Goal: Communication & Community: Participate in discussion

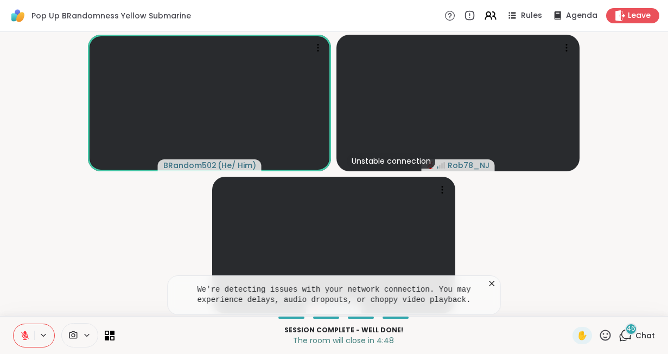
click at [47, 215] on video-player-container "BRandom502 ( He/ Him ) Unstable connection Rob78_NJ PinkOnyx" at bounding box center [334, 173] width 655 height 275
click at [631, 12] on span "Leave" at bounding box center [639, 15] width 24 height 11
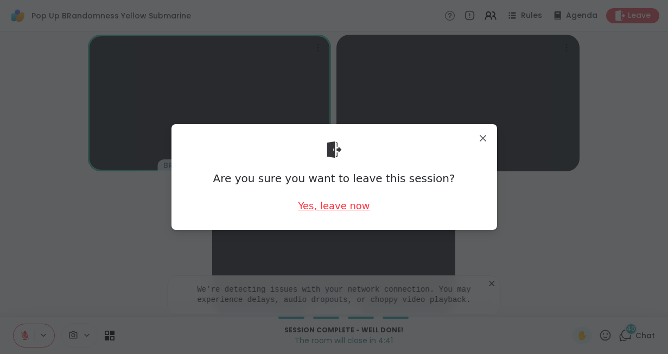
click at [323, 201] on div "Yes, leave now" at bounding box center [334, 206] width 72 height 14
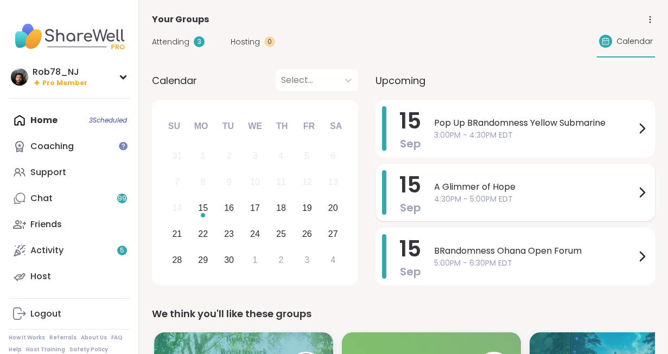
click at [498, 196] on span "4:30PM - 5:00PM EDT" at bounding box center [534, 199] width 201 height 11
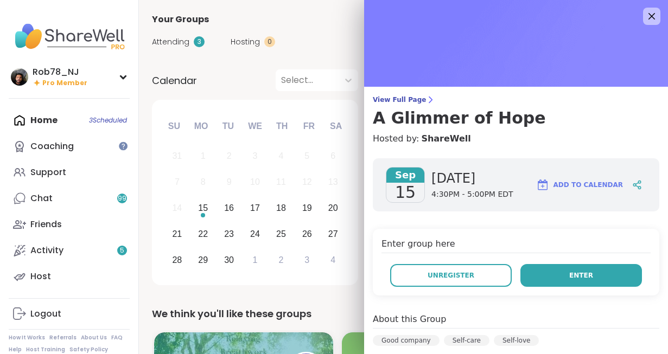
click at [554, 274] on button "Enter" at bounding box center [580, 275] width 121 height 23
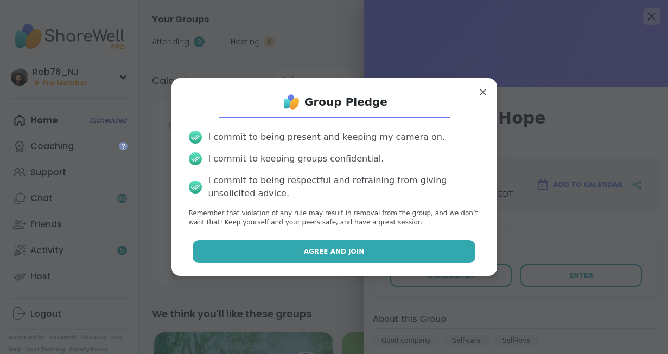
click at [357, 250] on span "Agree and Join" at bounding box center [334, 252] width 61 height 10
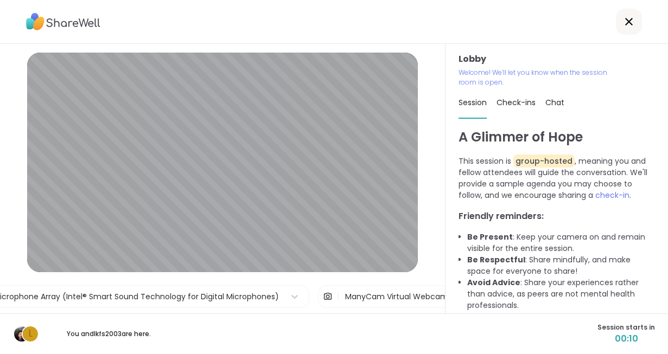
click at [393, 297] on div "ManyCam Virtual Webcam" at bounding box center [396, 296] width 103 height 11
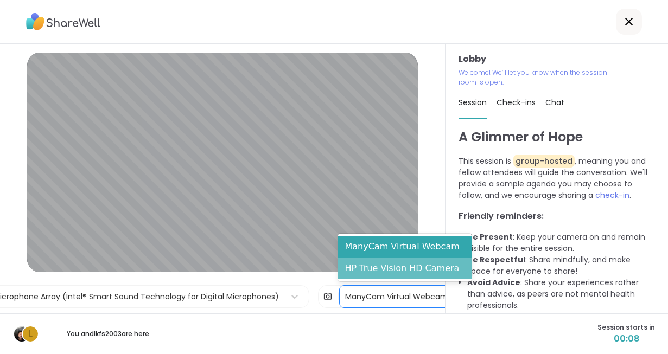
click at [387, 272] on div "HP True Vision HD Camera" at bounding box center [404, 269] width 133 height 22
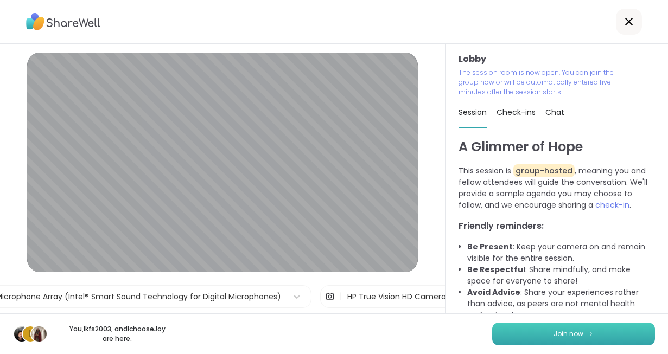
click at [522, 335] on button "Join now" at bounding box center [573, 334] width 163 height 23
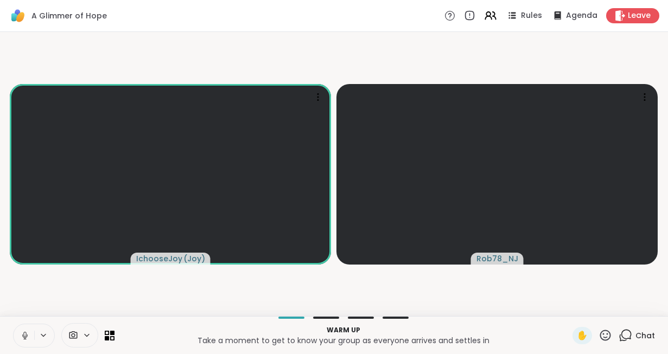
click at [25, 338] on icon at bounding box center [24, 338] width 1 height 2
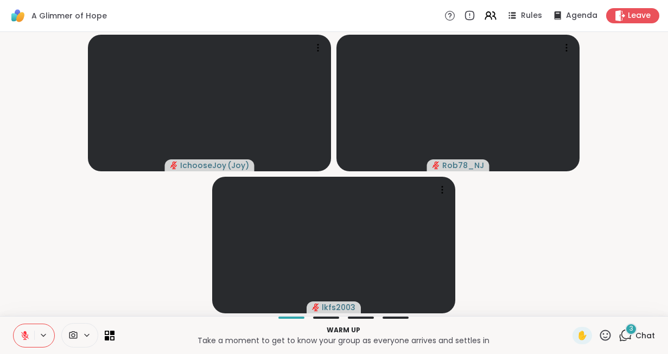
click at [163, 287] on video-player-container "IchooseJoy ( Joy ) Rob78_NJ lkfs2003" at bounding box center [334, 173] width 655 height 275
click at [635, 17] on span "Leave" at bounding box center [639, 15] width 24 height 11
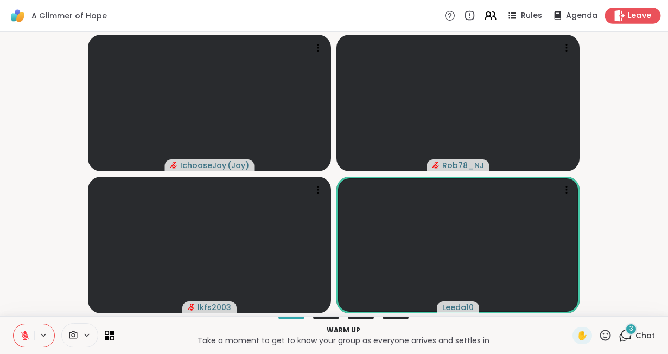
click at [631, 12] on span "Leave" at bounding box center [639, 15] width 24 height 11
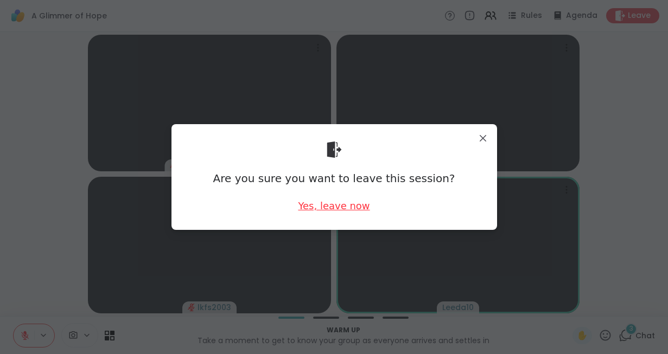
click at [329, 209] on div "Yes, leave now" at bounding box center [334, 206] width 72 height 14
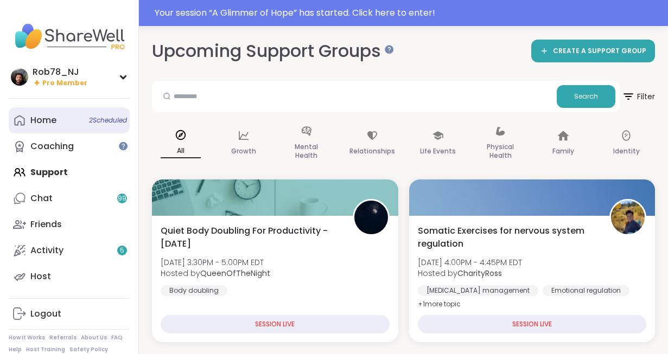
click at [100, 117] on span "2 Scheduled" at bounding box center [108, 120] width 38 height 9
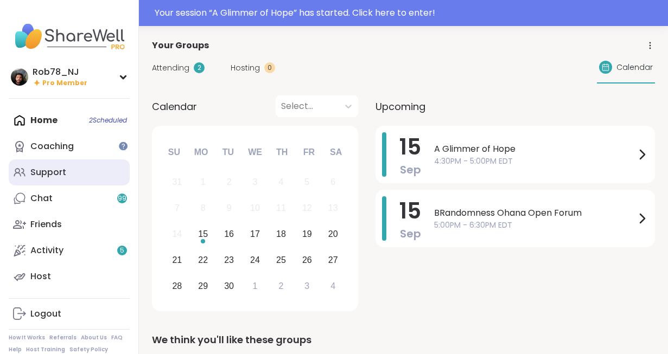
click at [65, 168] on div "Support" at bounding box center [48, 172] width 36 height 12
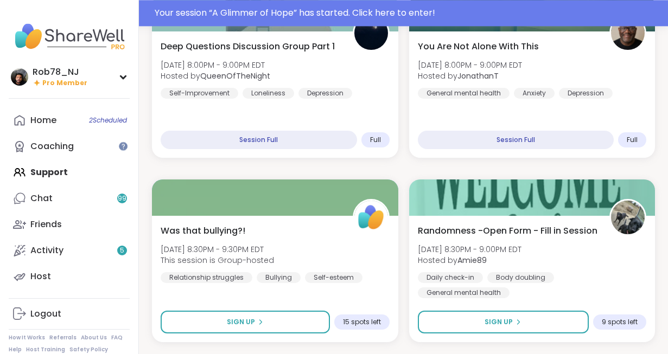
scroll to position [2039, 0]
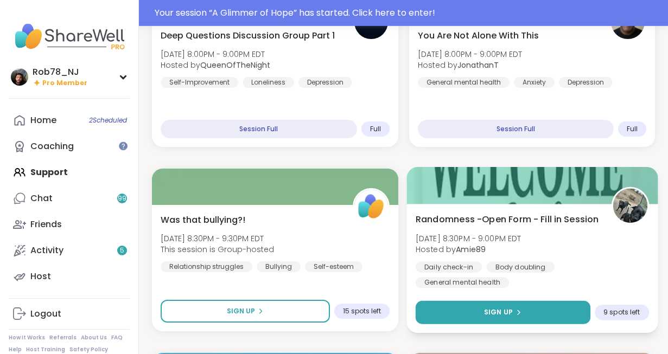
click at [505, 317] on span "Sign Up" at bounding box center [498, 312] width 29 height 10
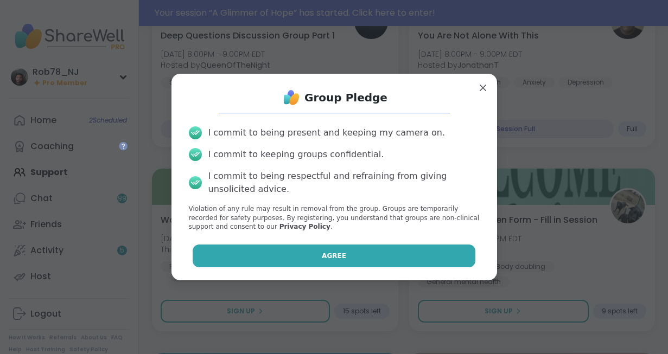
click at [344, 247] on button "Agree" at bounding box center [334, 256] width 283 height 23
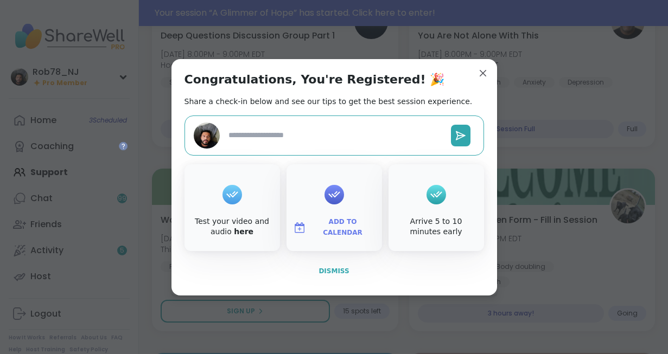
click at [334, 268] on span "Dismiss" at bounding box center [333, 271] width 30 height 8
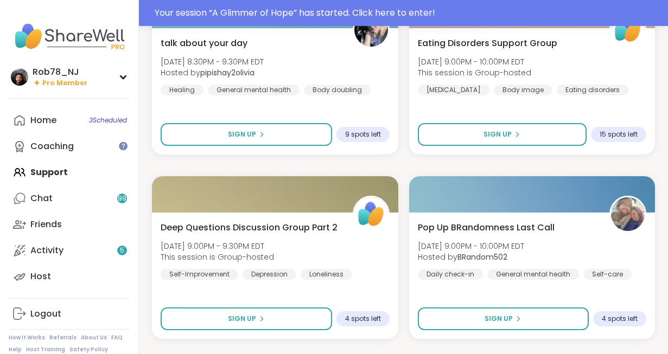
scroll to position [2406, 0]
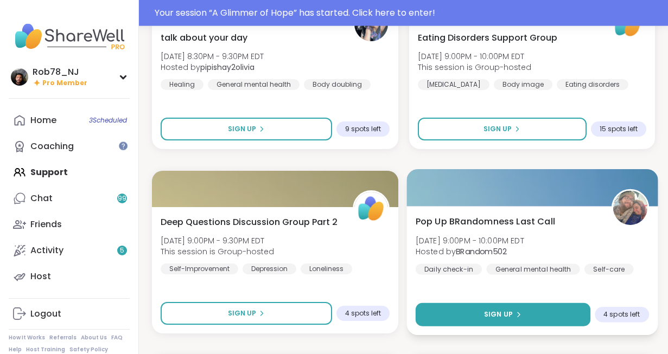
click at [513, 319] on button "Sign Up" at bounding box center [502, 314] width 175 height 23
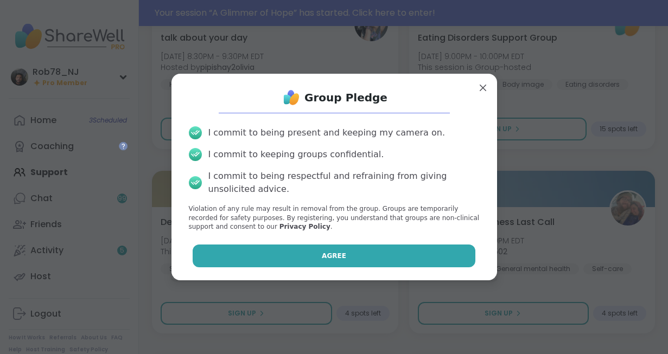
click at [391, 253] on button "Agree" at bounding box center [334, 256] width 283 height 23
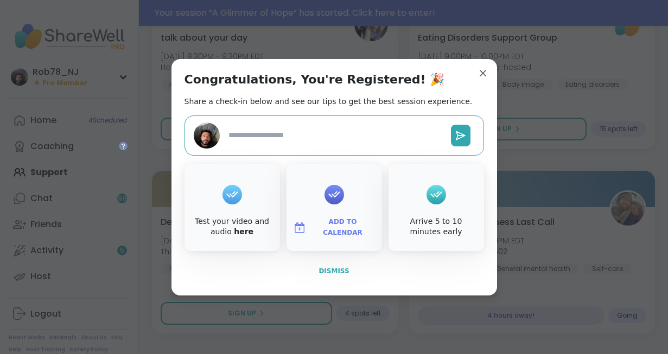
click at [338, 270] on span "Dismiss" at bounding box center [333, 271] width 30 height 8
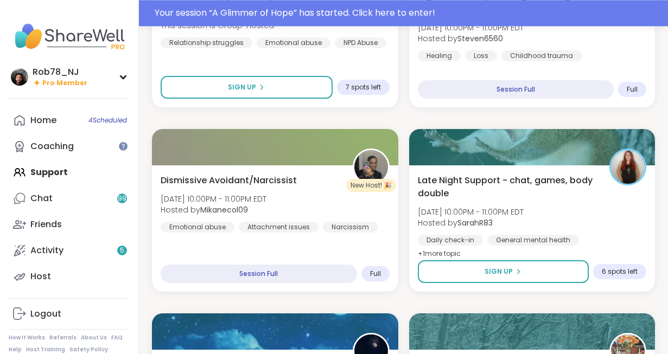
scroll to position [3006, 0]
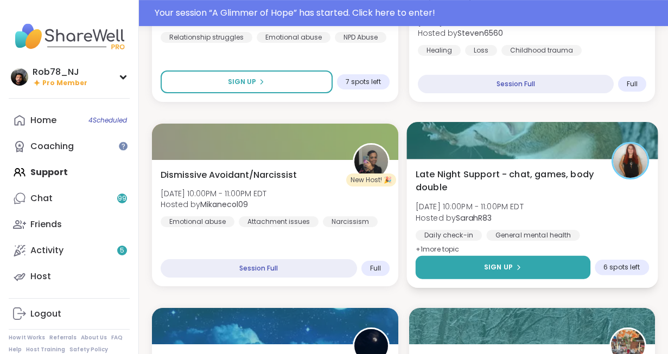
click at [505, 260] on button "Sign Up" at bounding box center [502, 267] width 175 height 23
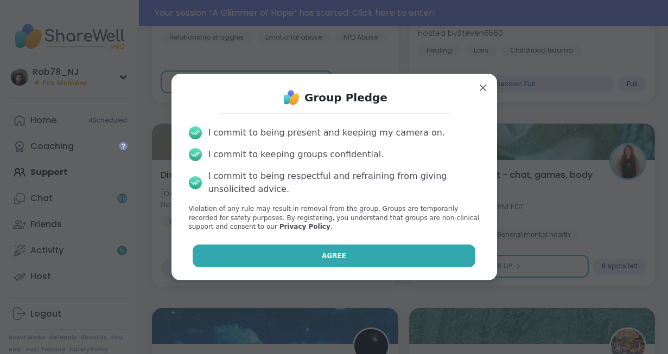
click at [331, 245] on button "Agree" at bounding box center [334, 256] width 283 height 23
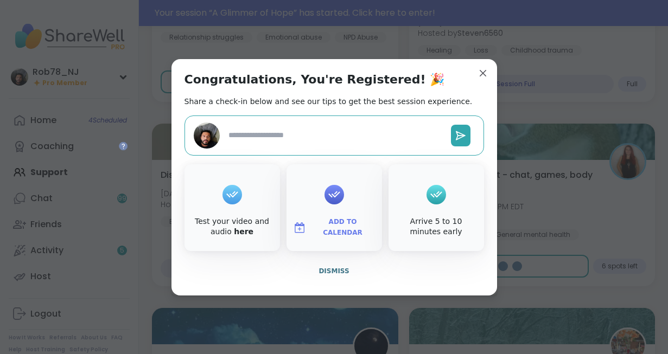
type textarea "*"
click at [332, 271] on span "Dismiss" at bounding box center [333, 271] width 30 height 8
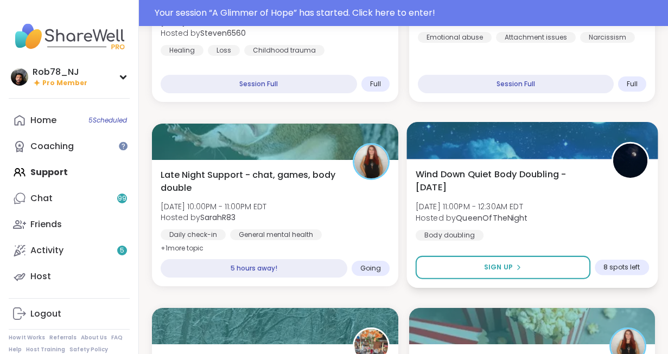
drag, startPoint x: 664, startPoint y: 311, endPoint x: 619, endPoint y: 139, distance: 178.4
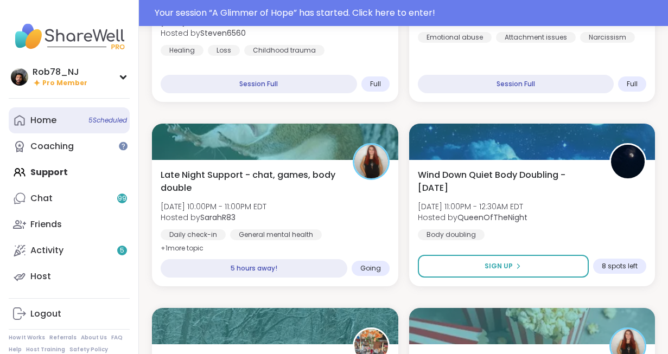
click at [62, 125] on link "Home 5 Scheduled" at bounding box center [69, 120] width 121 height 26
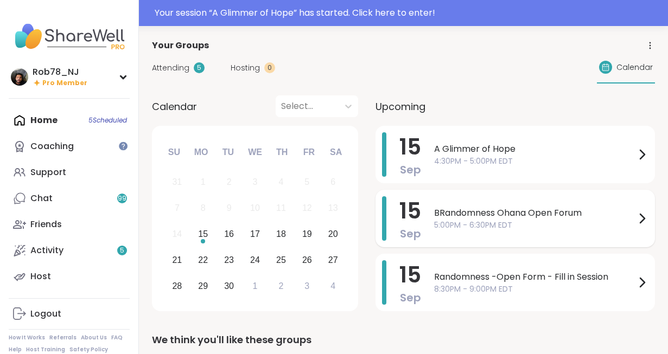
click at [498, 226] on span "5:00PM - 6:30PM EDT" at bounding box center [534, 225] width 201 height 11
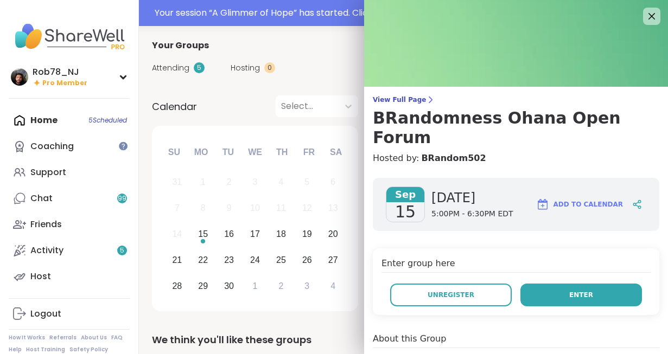
click at [575, 290] on span "Enter" at bounding box center [581, 295] width 24 height 10
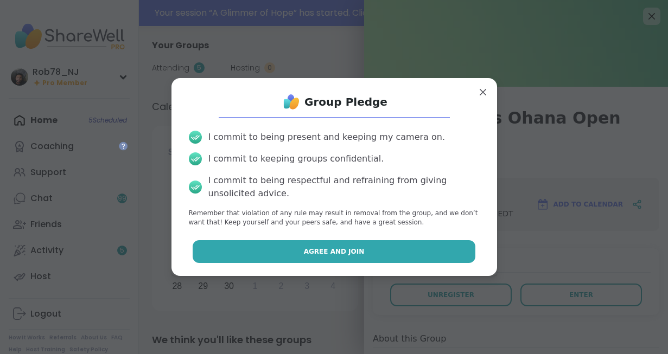
click at [308, 247] on span "Agree and Join" at bounding box center [334, 252] width 61 height 10
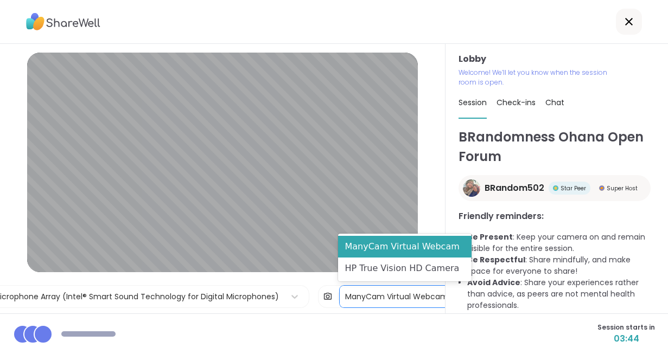
click at [370, 302] on div "ManyCam Virtual Webcam" at bounding box center [396, 296] width 103 height 11
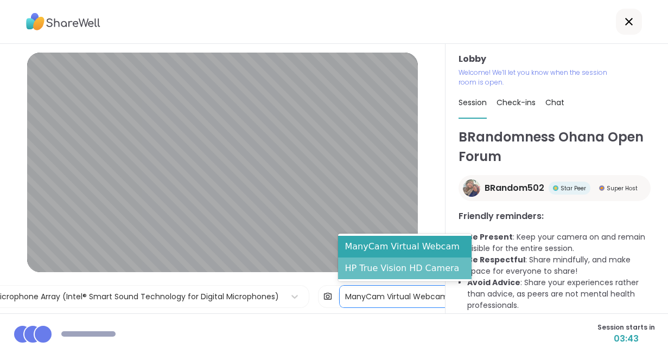
click at [386, 272] on div "HP True Vision HD Camera" at bounding box center [404, 269] width 133 height 22
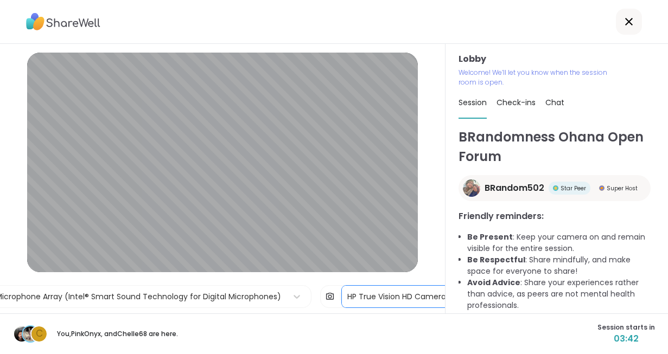
click at [278, 318] on div "C You, PinkOnyx , and Chelle68 are here. Session starts in 03:42" at bounding box center [334, 333] width 668 height 41
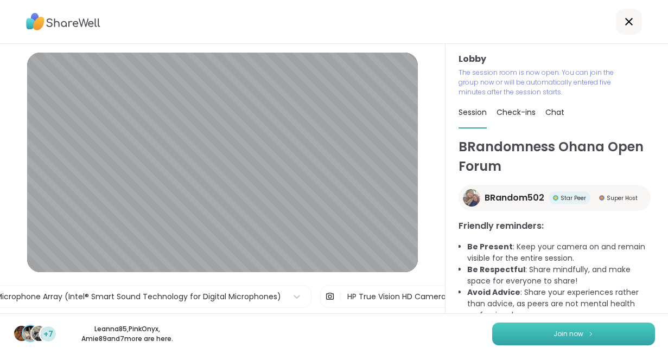
click at [587, 339] on button "Join now" at bounding box center [573, 334] width 163 height 23
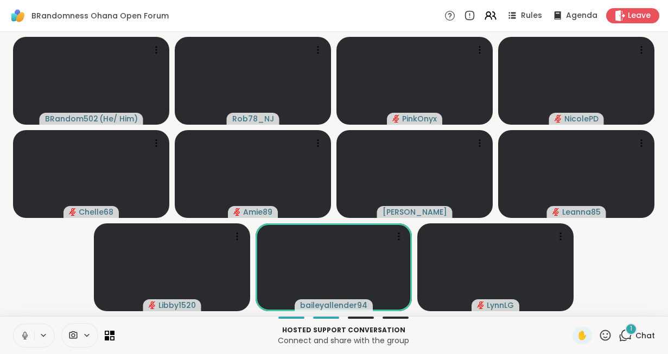
click at [23, 334] on icon at bounding box center [25, 336] width 10 height 10
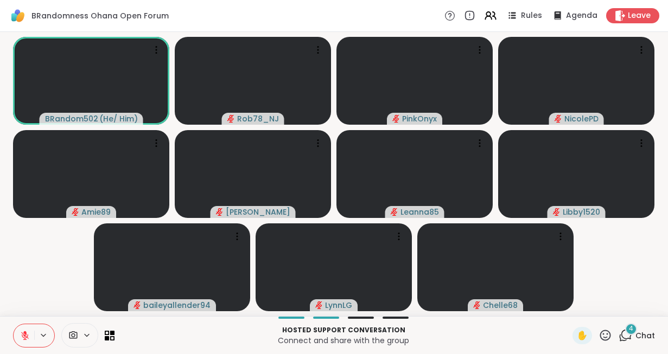
click at [74, 329] on div at bounding box center [79, 335] width 37 height 24
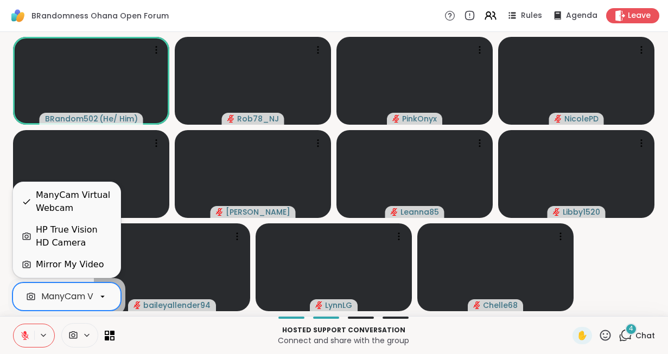
click at [81, 288] on div "ManyCam Virtual Webcam" at bounding box center [66, 297] width 108 height 28
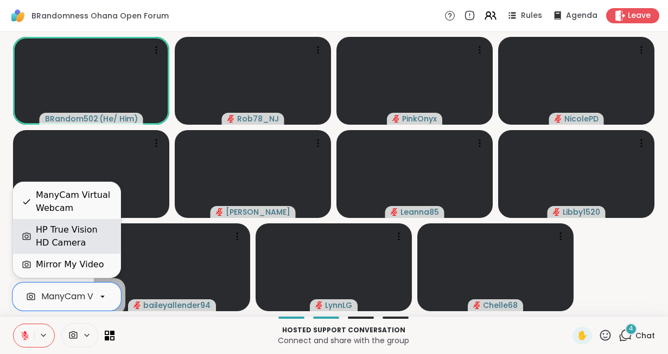
click at [70, 237] on div "HP True Vision HD Camera" at bounding box center [74, 236] width 76 height 26
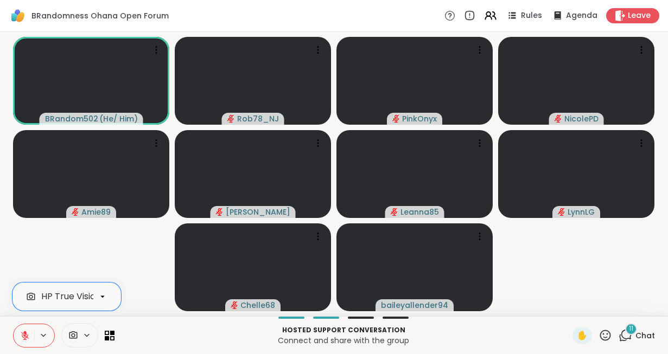
click at [30, 335] on button at bounding box center [24, 335] width 21 height 23
